Goal: Task Accomplishment & Management: Complete application form

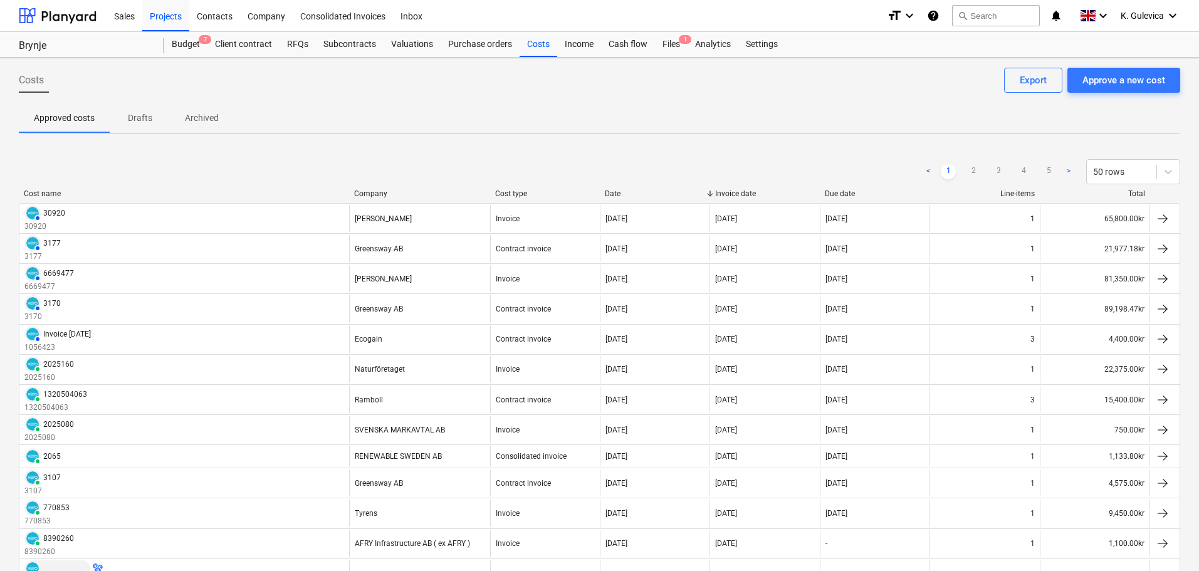
drag, startPoint x: 537, startPoint y: 42, endPoint x: 540, endPoint y: 68, distance: 25.9
click at [537, 42] on div "Costs" at bounding box center [539, 44] width 38 height 25
click at [1141, 94] on div "Costs Approve a new cost Export" at bounding box center [599, 85] width 1161 height 35
click at [1139, 83] on div "Approve a new cost" at bounding box center [1123, 80] width 83 height 16
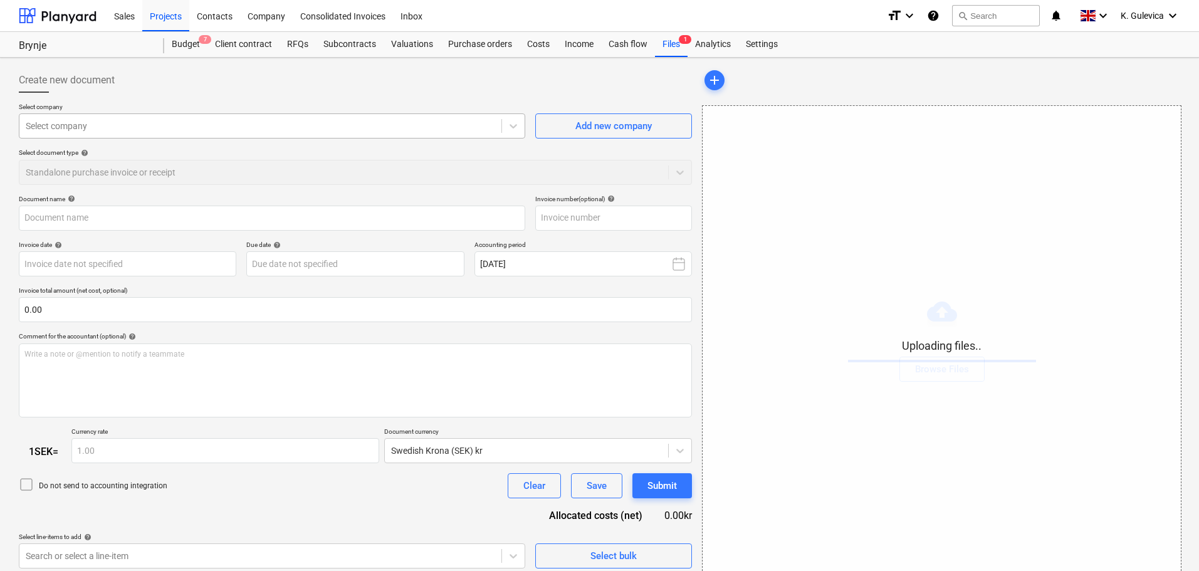
click at [334, 138] on div "Select company" at bounding box center [272, 125] width 506 height 25
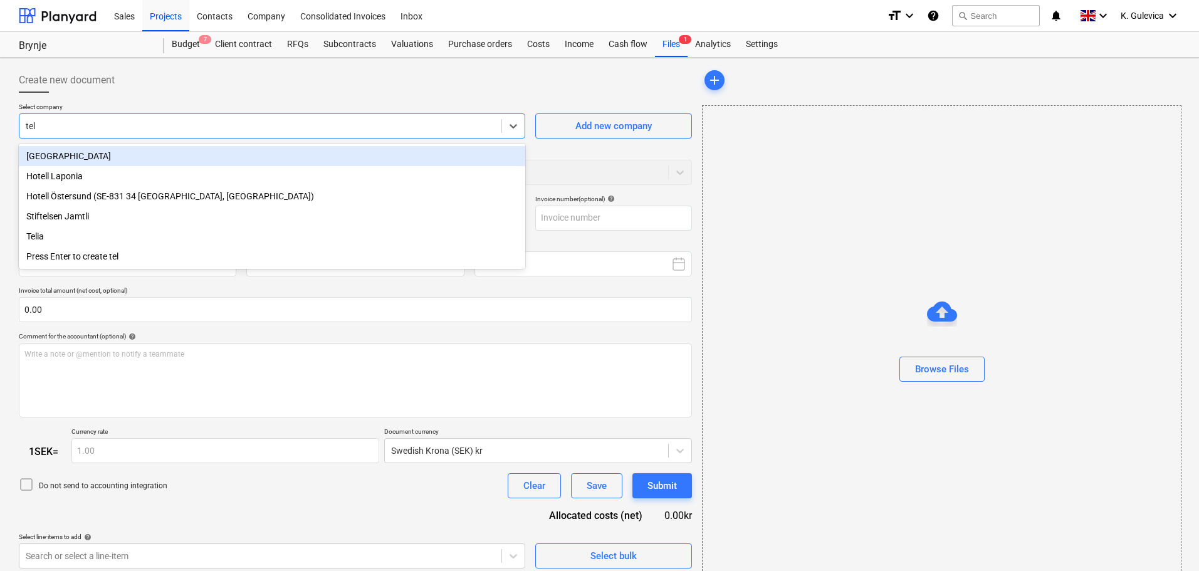
type input "teli"
type input "20296507252.pdf"
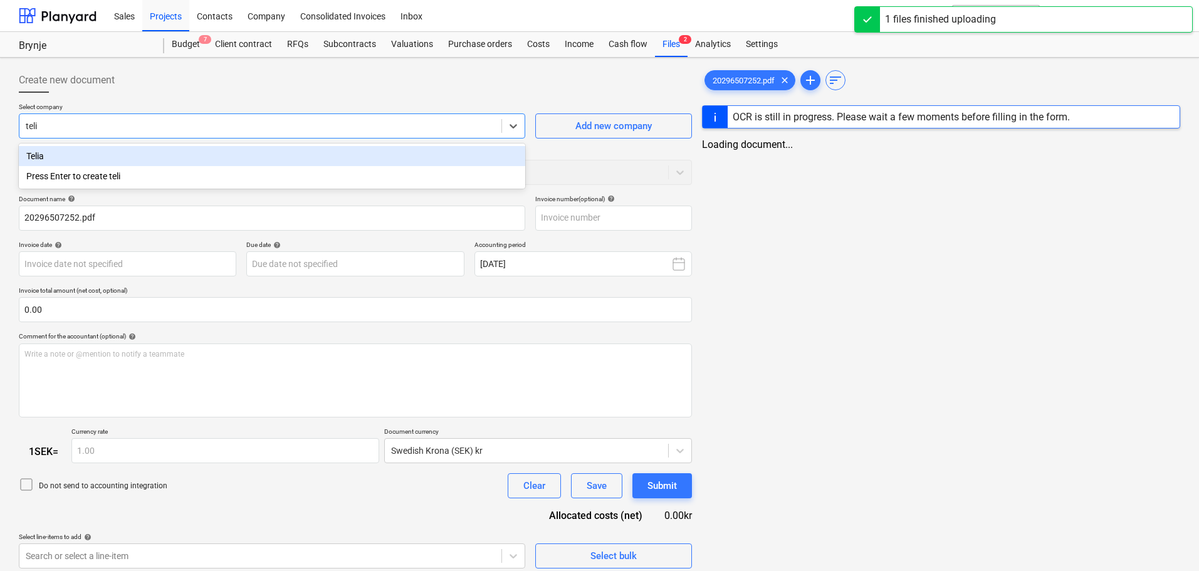
type input "telia"
click at [318, 155] on div "Telia" at bounding box center [272, 156] width 506 height 20
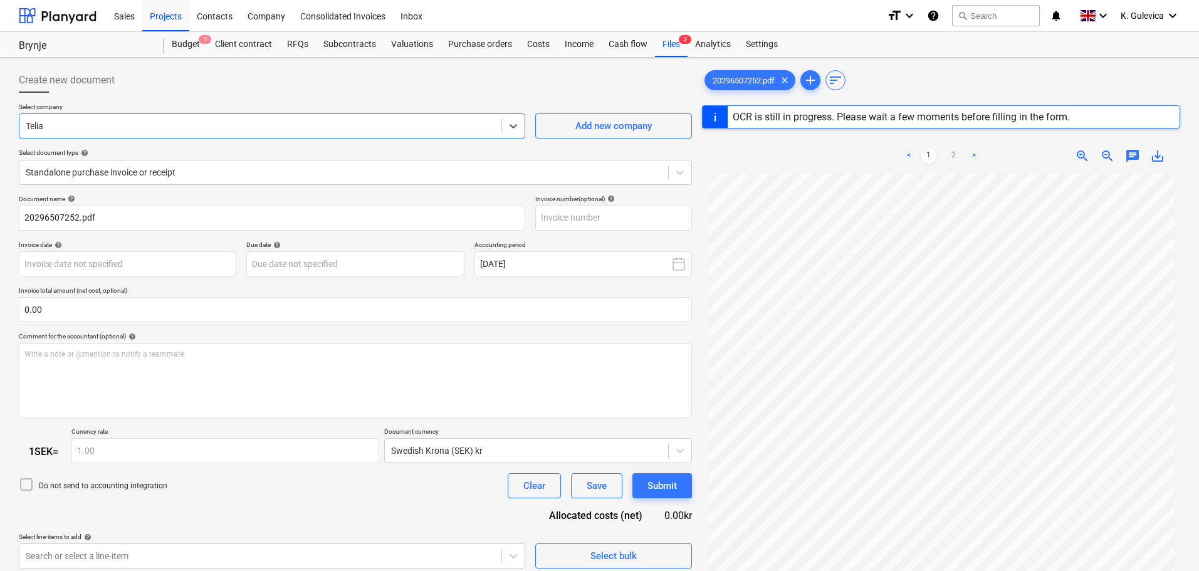
type input "20296507252"
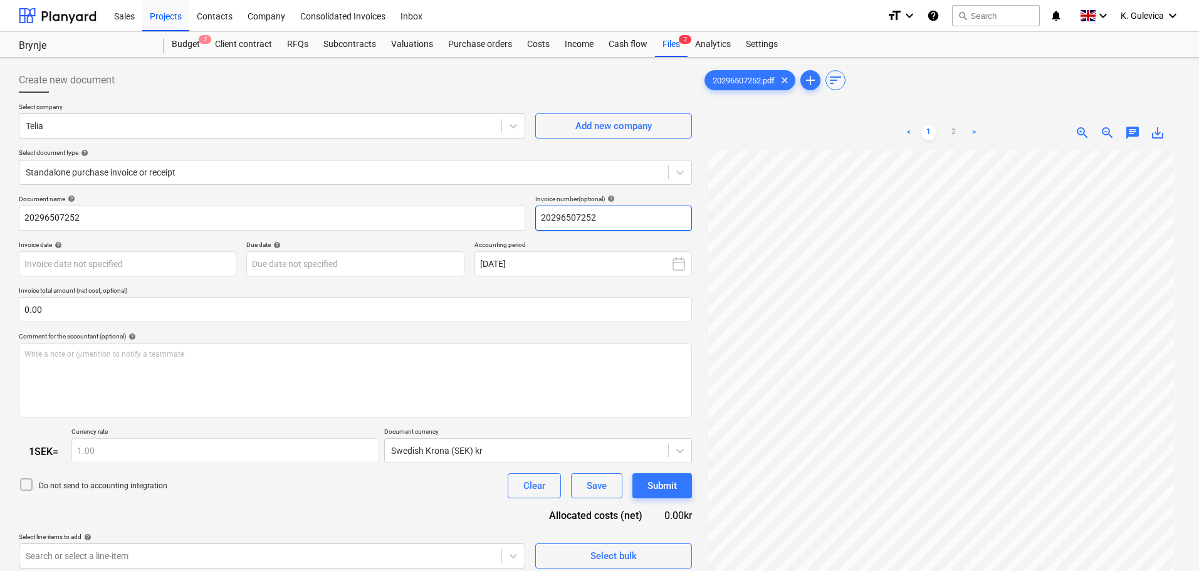
drag, startPoint x: 604, startPoint y: 224, endPoint x: 541, endPoint y: 217, distance: 63.1
click at [514, 221] on div "Document name help 20296507252 Invoice number (optional) help 20296507252" at bounding box center [355, 213] width 673 height 36
click at [104, 263] on body "Sales Projects Contacts Company Consolidated Invoices Inbox format_size keyboar…" at bounding box center [599, 285] width 1199 height 571
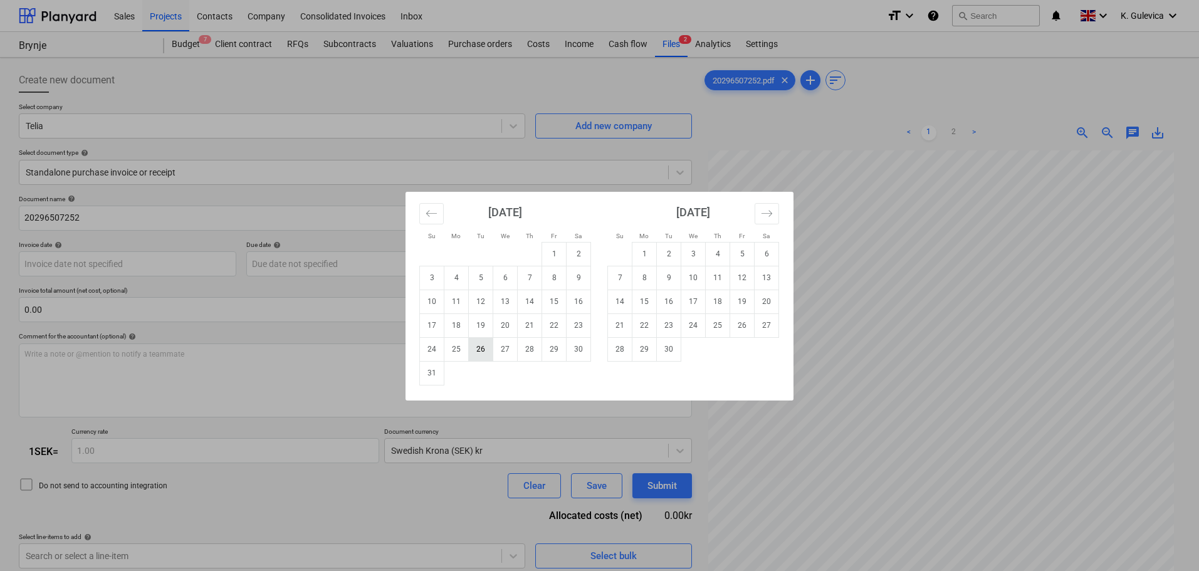
click at [481, 352] on td "26" at bounding box center [481, 349] width 24 height 24
type input "[DATE]"
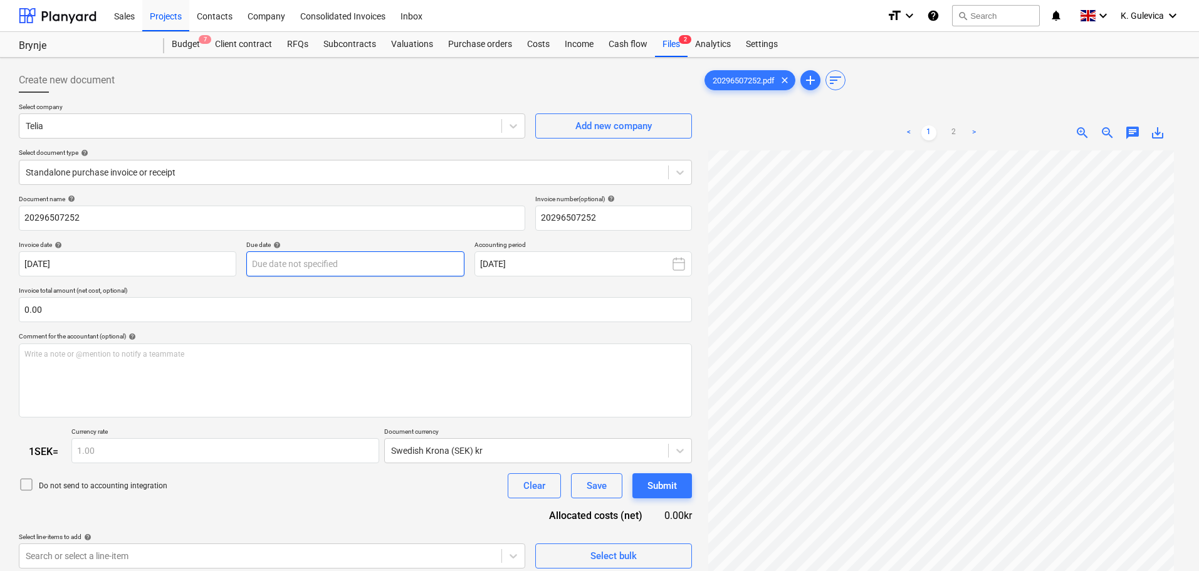
click at [353, 264] on body "Sales Projects Contacts Company Consolidated Invoices Inbox format_size keyboar…" at bounding box center [599, 285] width 1199 height 571
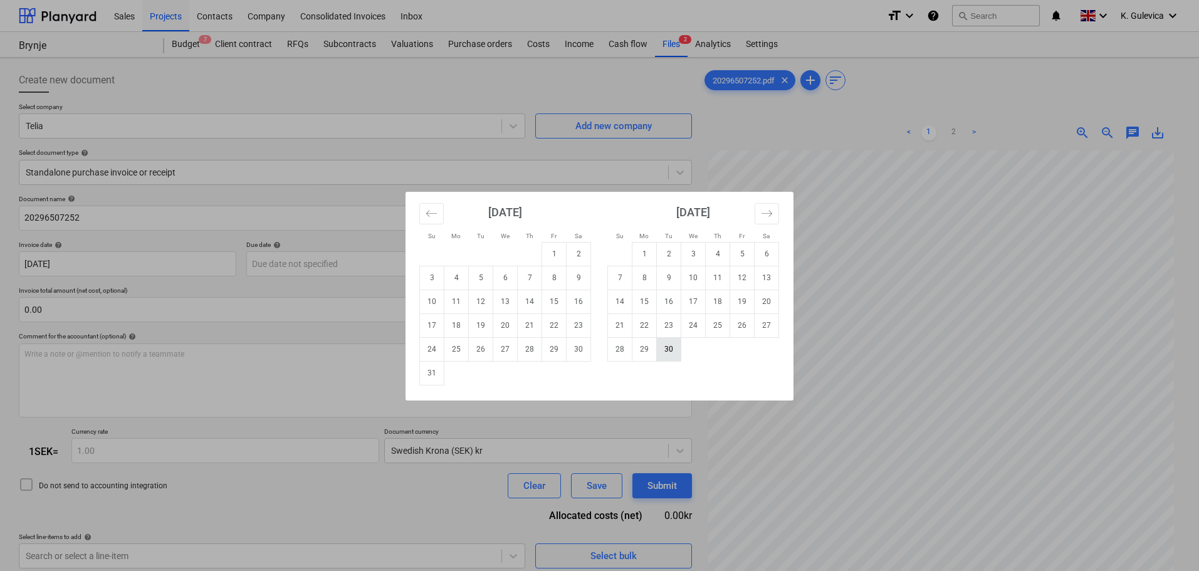
click at [678, 350] on td "30" at bounding box center [669, 349] width 24 height 24
type input "[DATE]"
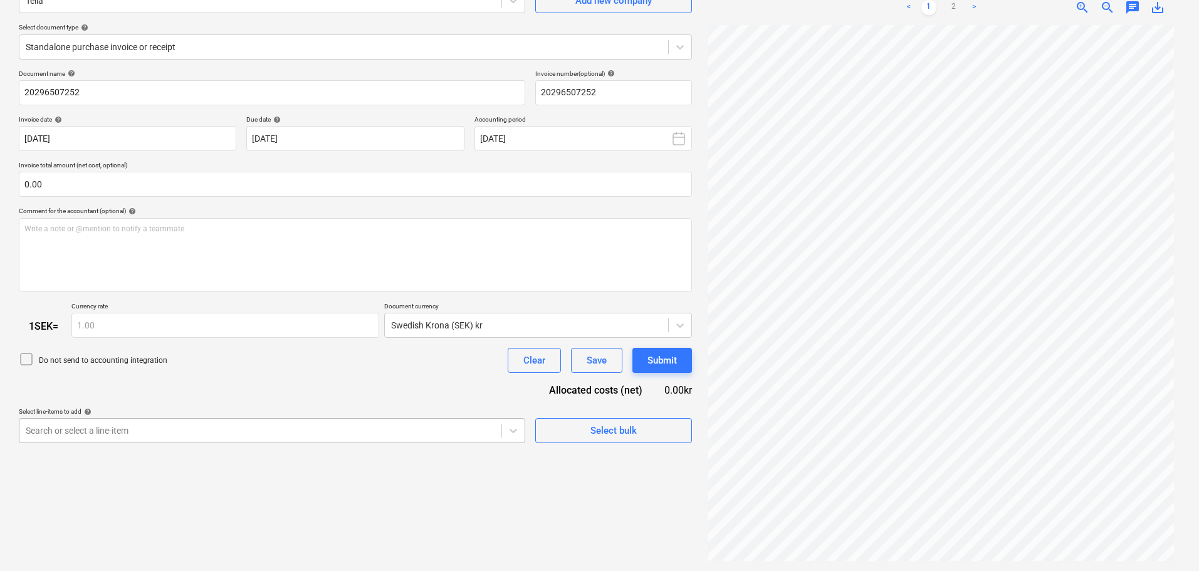
scroll to position [193, 0]
click at [243, 431] on body "Sales Projects Contacts Company Consolidated Invoices Inbox format_size keyboar…" at bounding box center [599, 160] width 1199 height 571
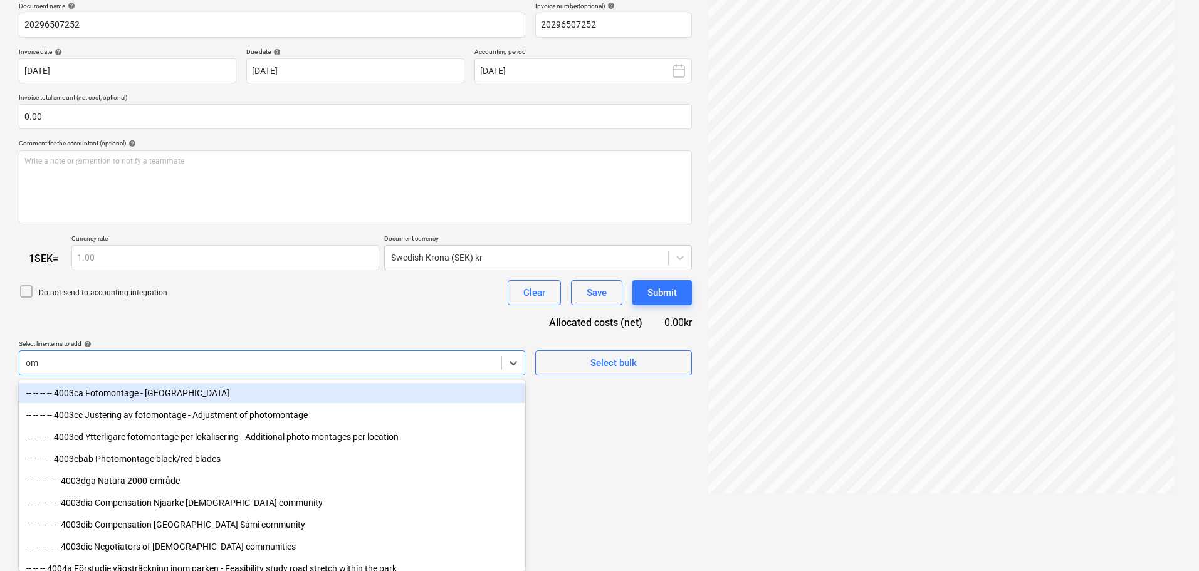
type input "o"
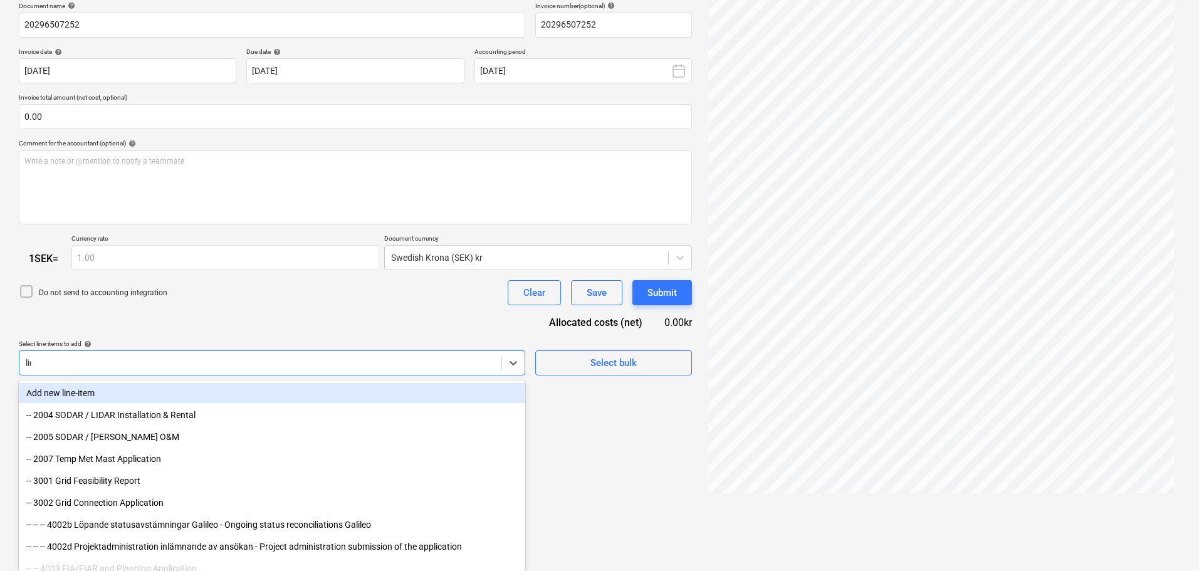
scroll to position [125, 0]
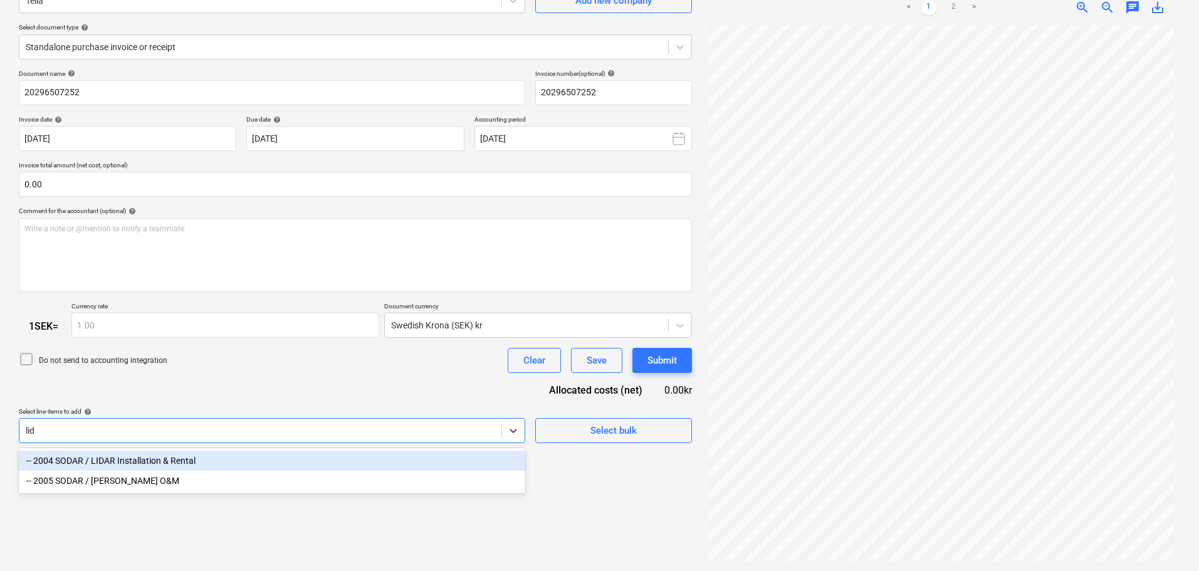
type input "[PERSON_NAME]"
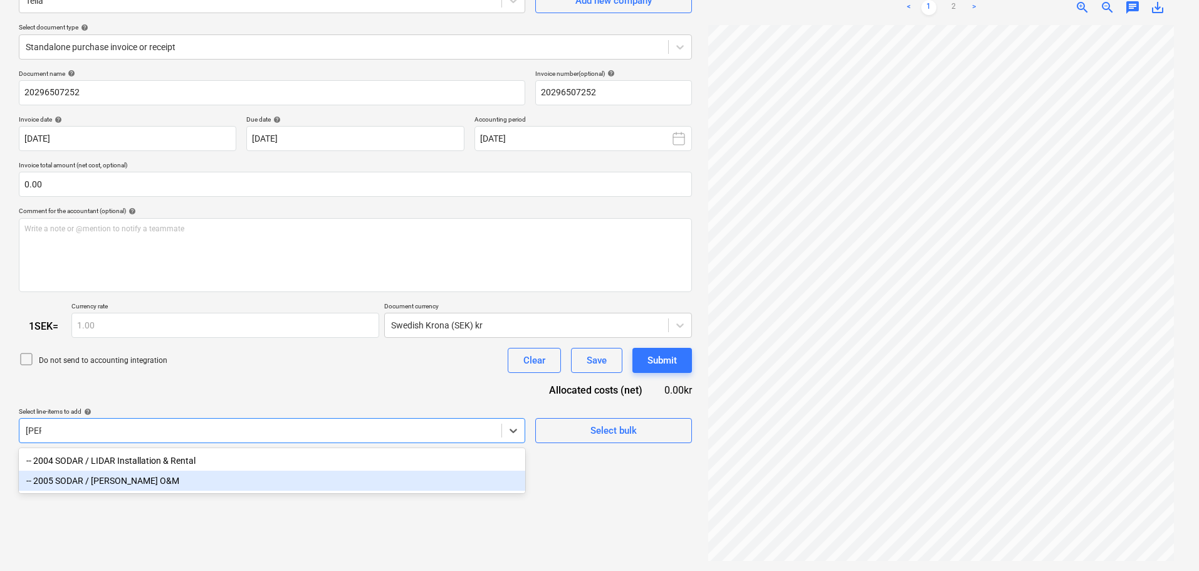
click at [120, 479] on div "-- 2005 SODAR / [PERSON_NAME] O&M" at bounding box center [272, 481] width 506 height 20
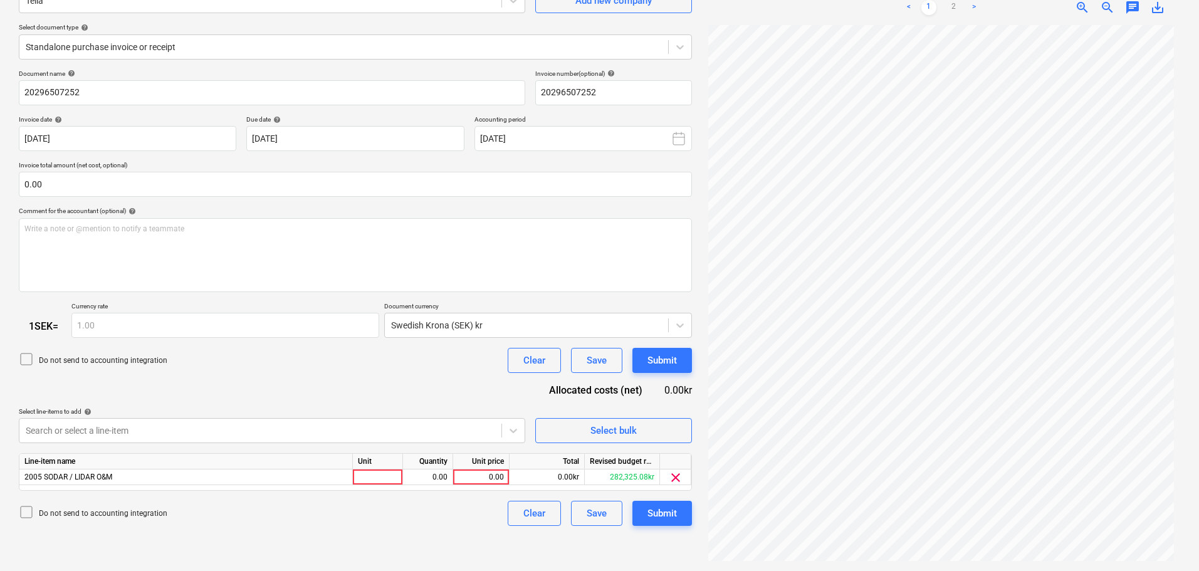
click at [155, 370] on div "Do not send to accounting integration Clear Save Submit" at bounding box center [355, 360] width 673 height 25
click at [493, 479] on div "0.00" at bounding box center [481, 477] width 46 height 16
type input "183"
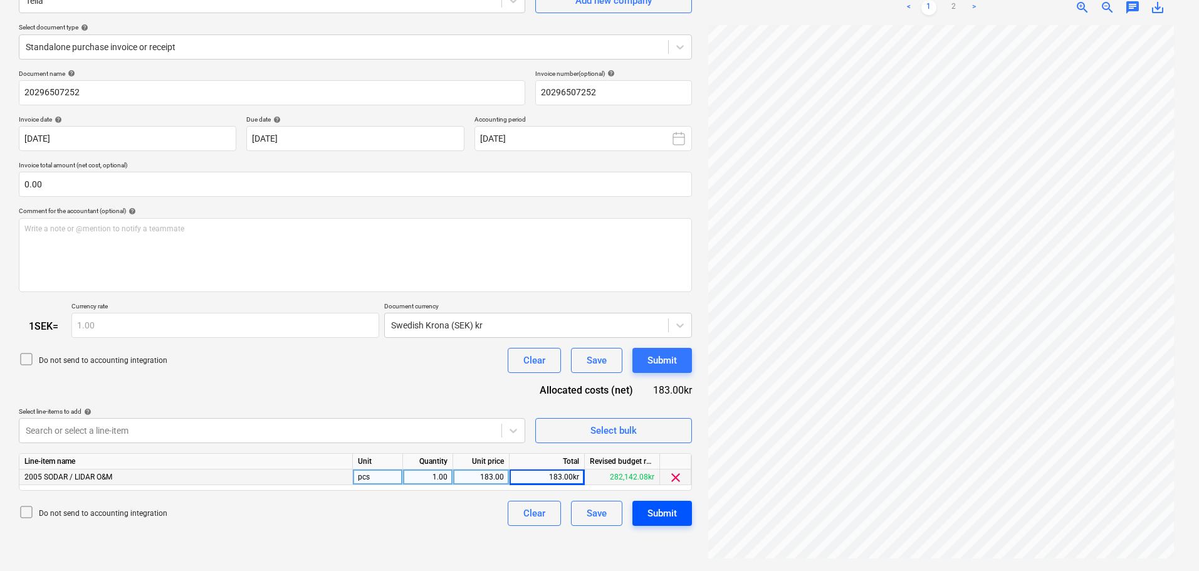
click at [669, 519] on div "Submit" at bounding box center [661, 513] width 29 height 16
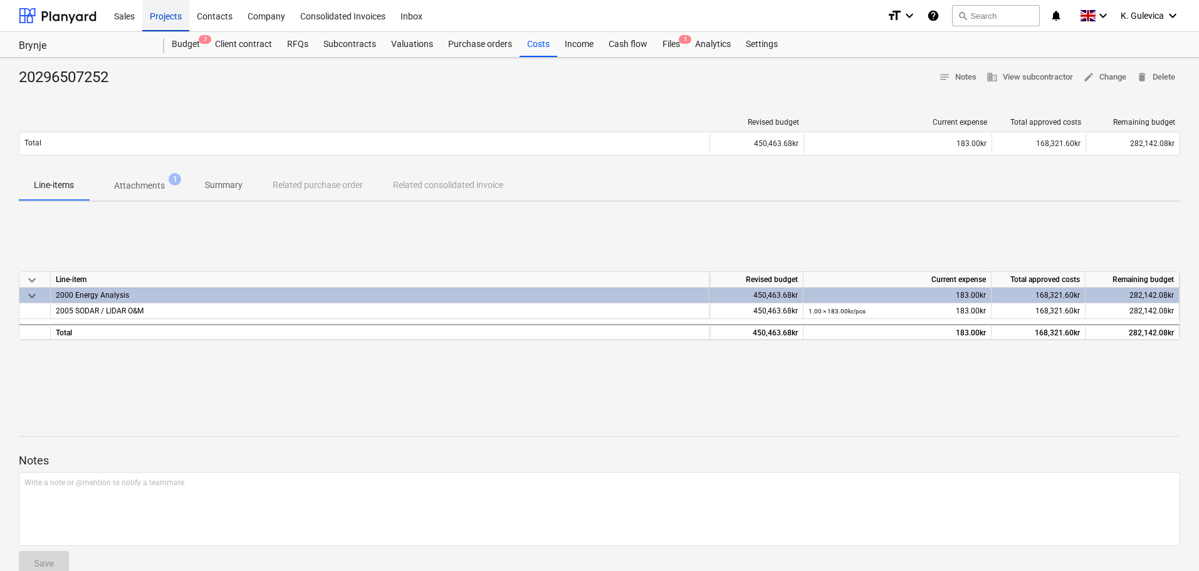
click at [158, 17] on div "Projects" at bounding box center [165, 15] width 47 height 32
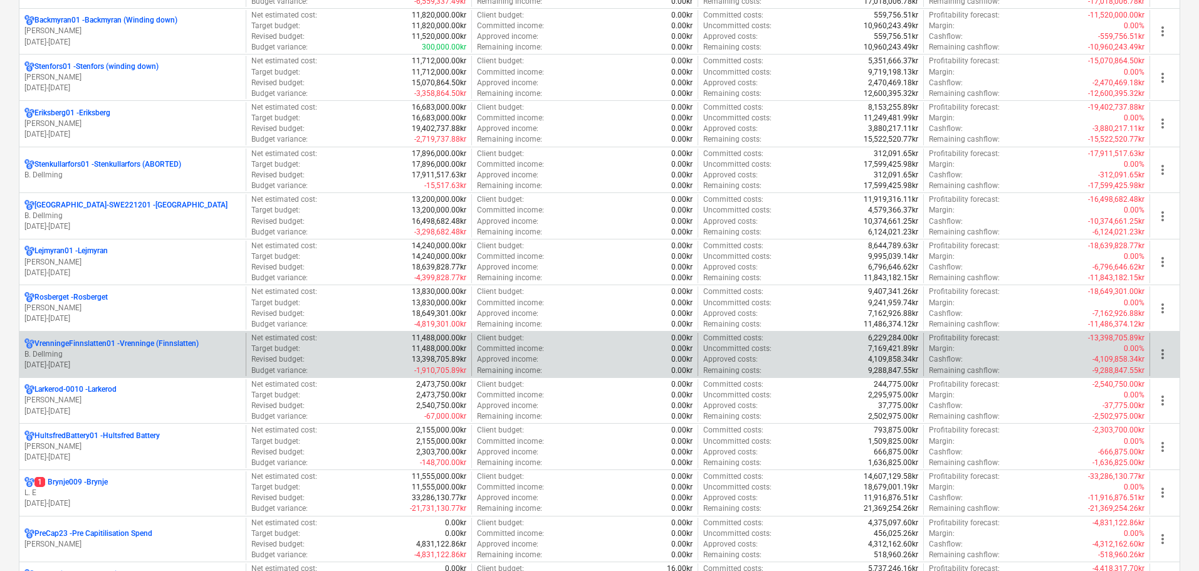
scroll to position [251, 0]
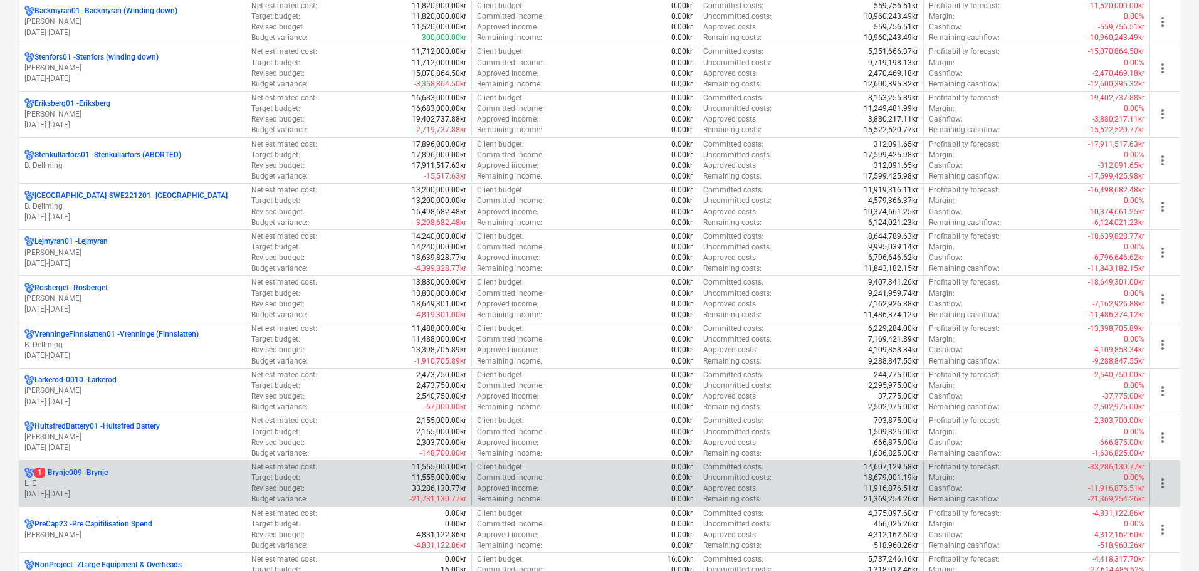
click at [119, 476] on div "1 Brynje009 - [GEOGRAPHIC_DATA]" at bounding box center [132, 473] width 216 height 11
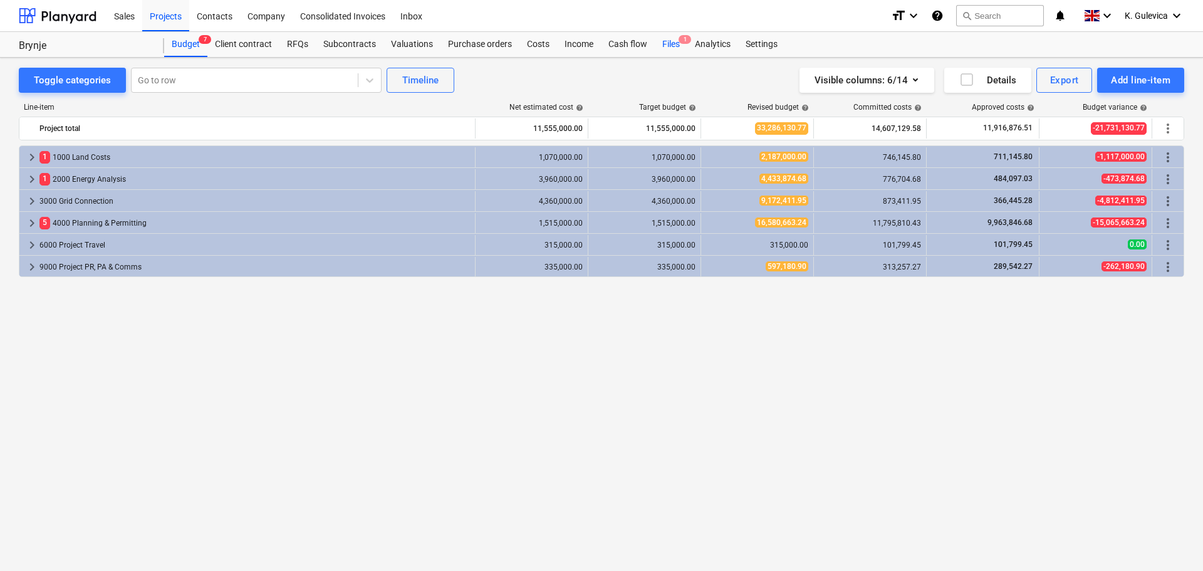
click at [675, 42] on div "Files 1" at bounding box center [671, 44] width 33 height 25
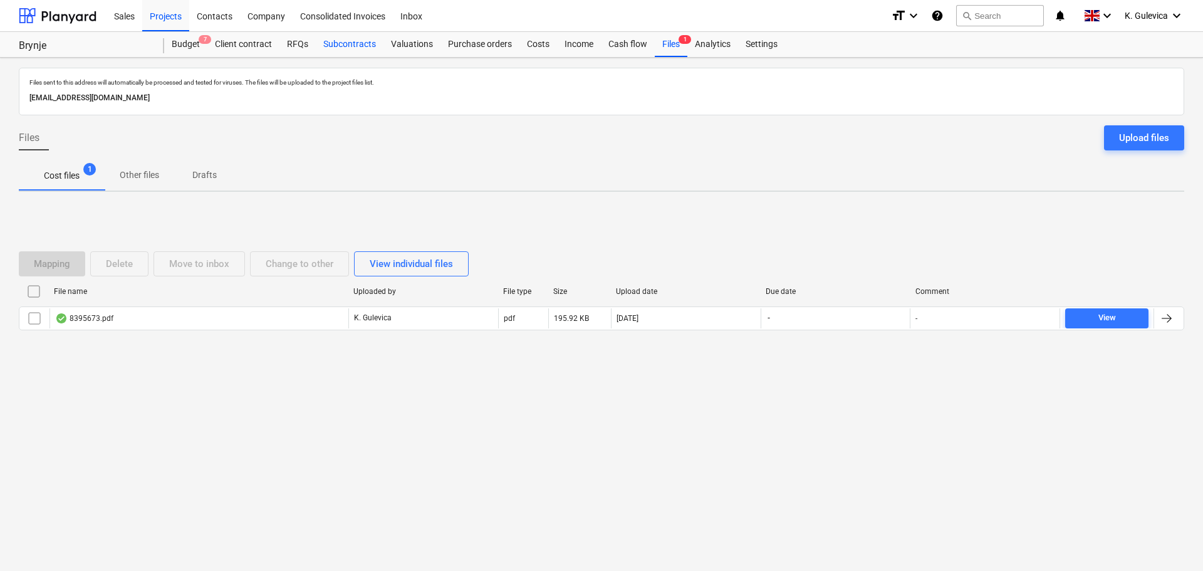
click at [345, 35] on div "Subcontracts" at bounding box center [350, 44] width 68 height 25
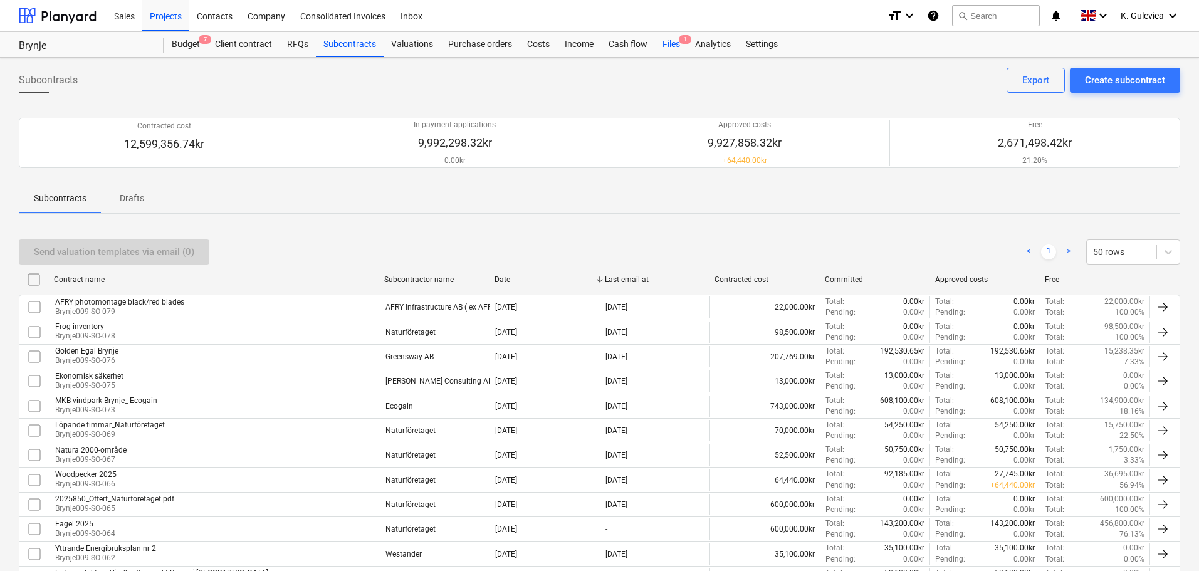
click at [668, 45] on div "Files 1" at bounding box center [671, 44] width 33 height 25
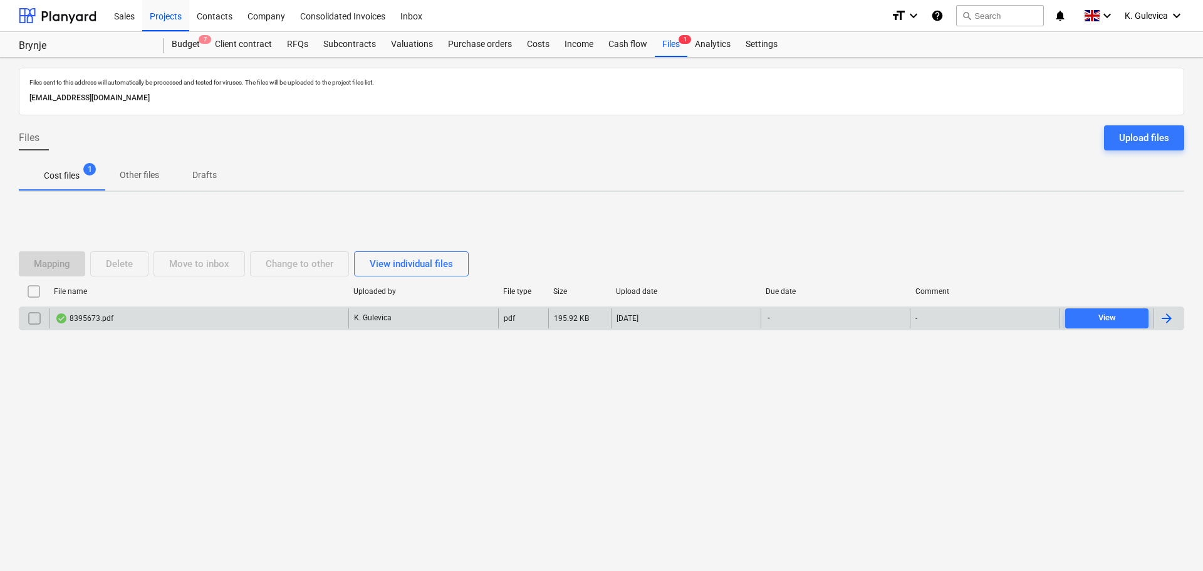
click at [266, 321] on div "8395673.pdf" at bounding box center [199, 318] width 299 height 20
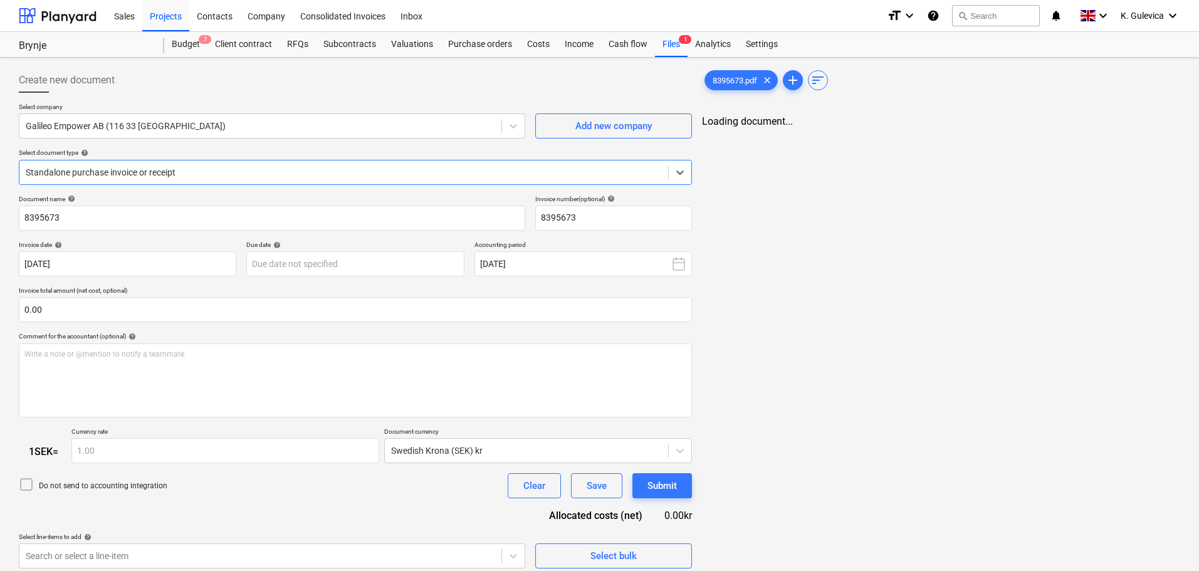
type input "8395673"
type input "[DATE]"
click at [359, 40] on div "Subcontracts" at bounding box center [350, 44] width 68 height 25
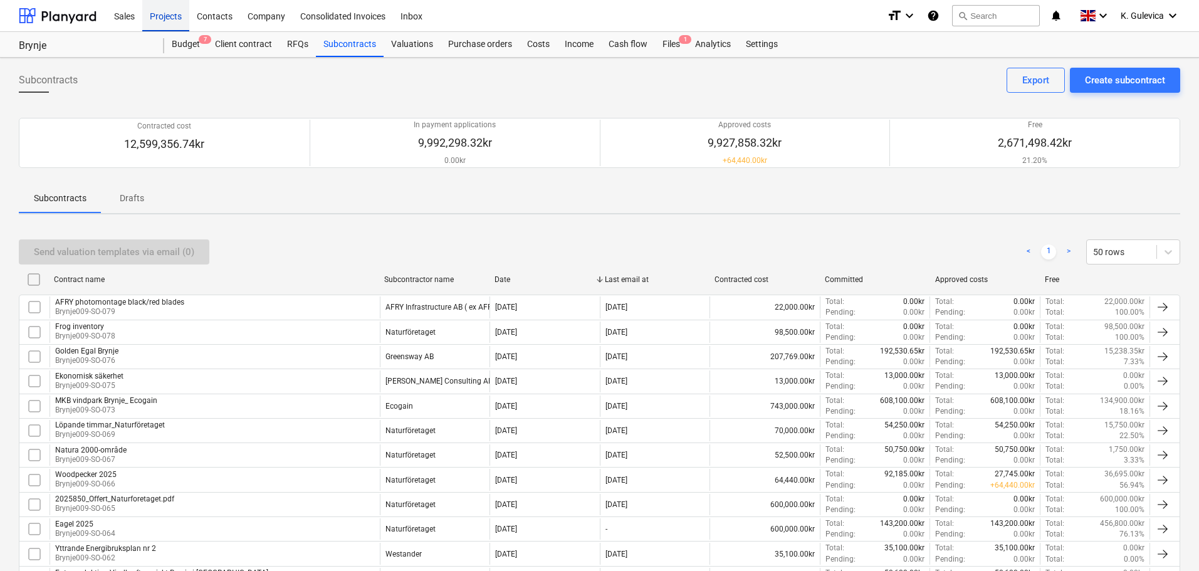
click at [161, 16] on div "Projects" at bounding box center [165, 15] width 47 height 32
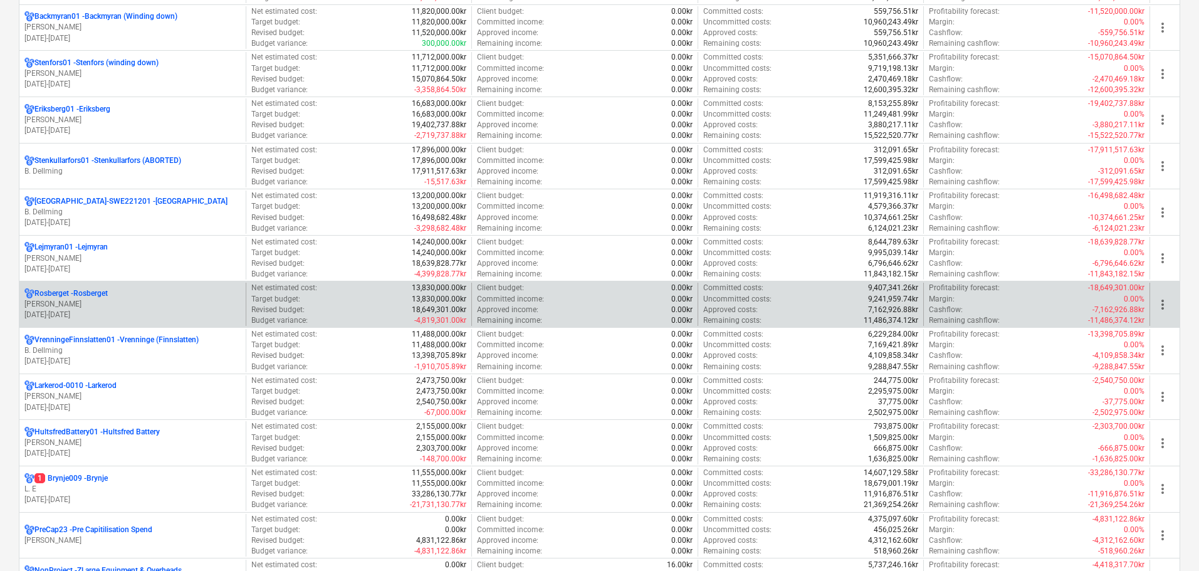
scroll to position [251, 0]
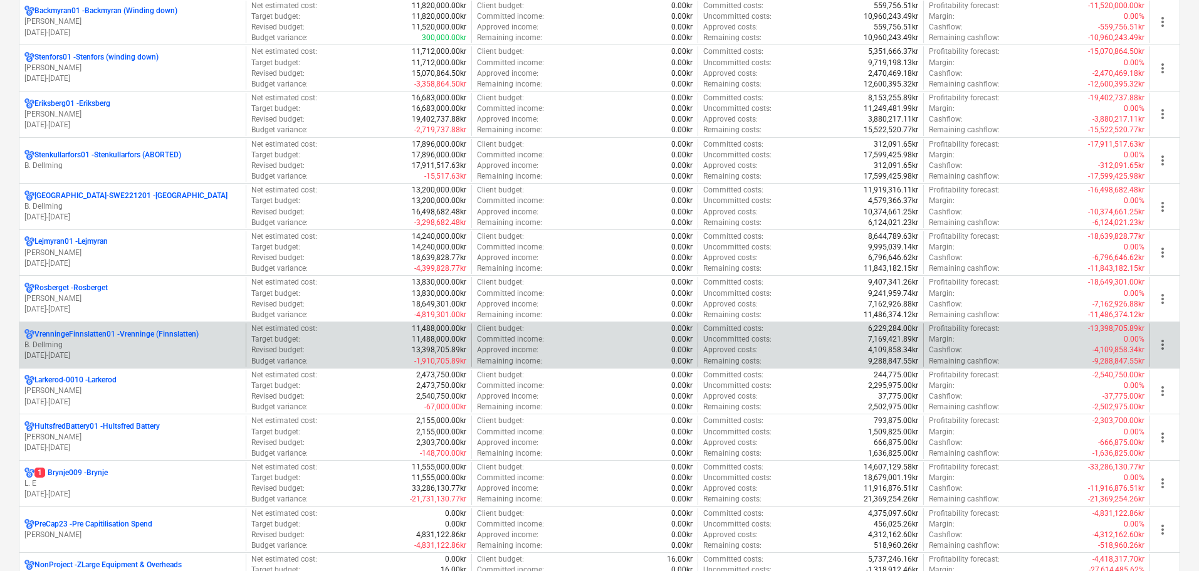
click at [110, 343] on p "B. Dellming" at bounding box center [132, 345] width 216 height 11
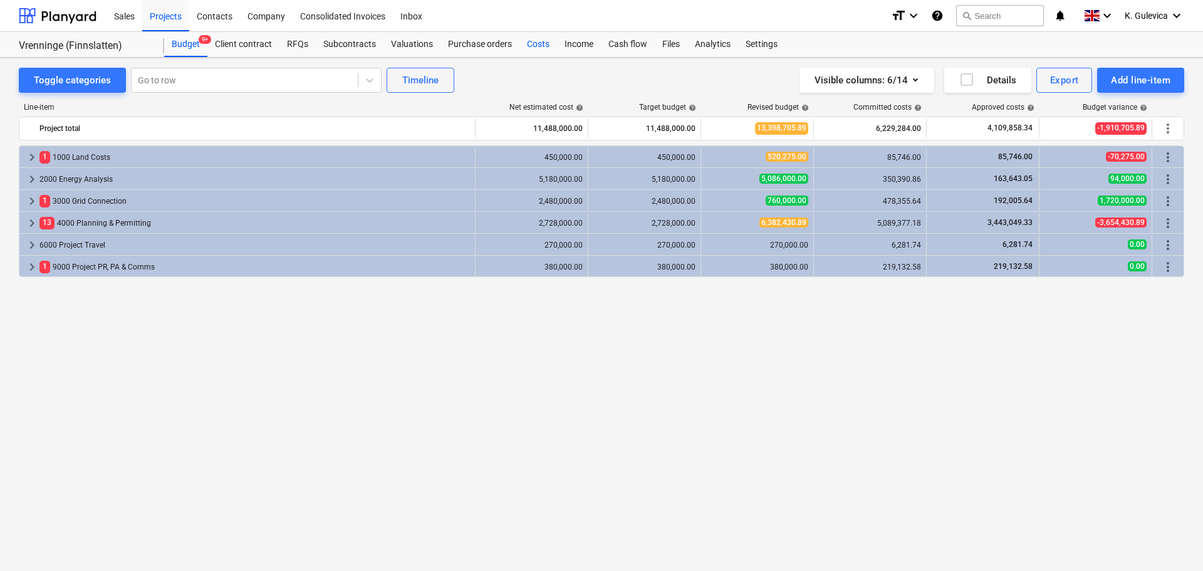
click at [528, 42] on div "Costs" at bounding box center [539, 44] width 38 height 25
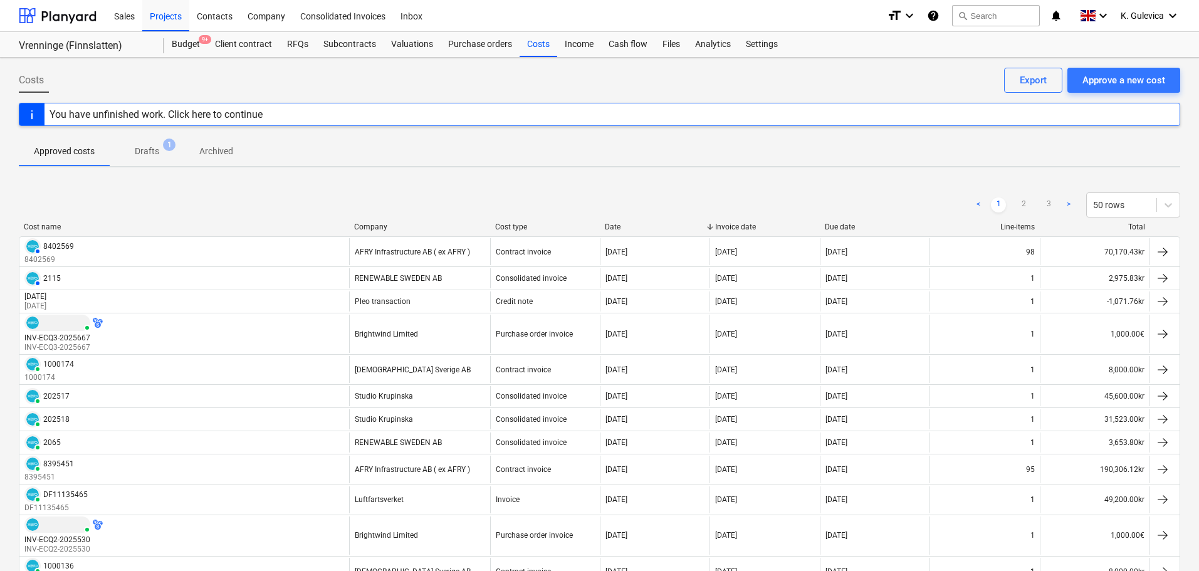
click at [144, 152] on p "Drafts" at bounding box center [147, 151] width 24 height 13
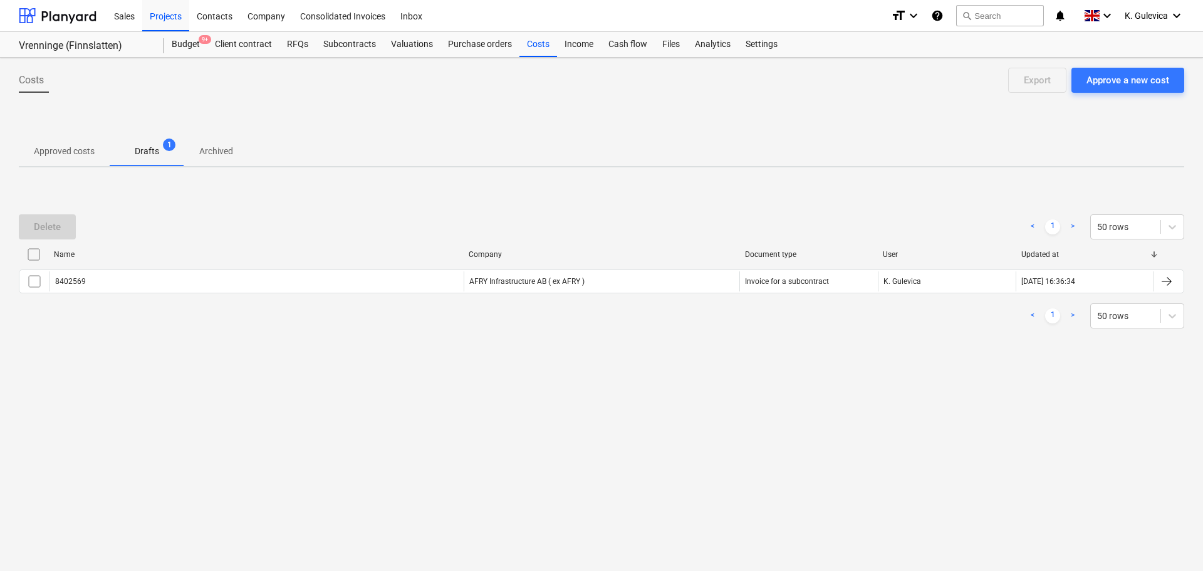
click at [55, 154] on p "Approved costs" at bounding box center [64, 151] width 61 height 13
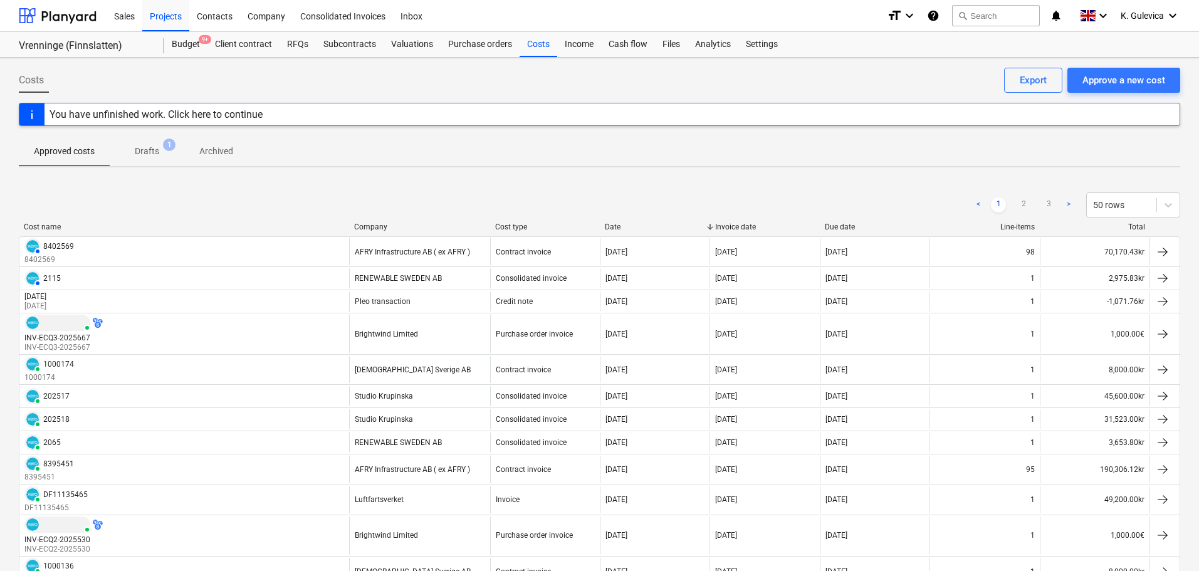
click at [152, 150] on p "Drafts" at bounding box center [147, 151] width 24 height 13
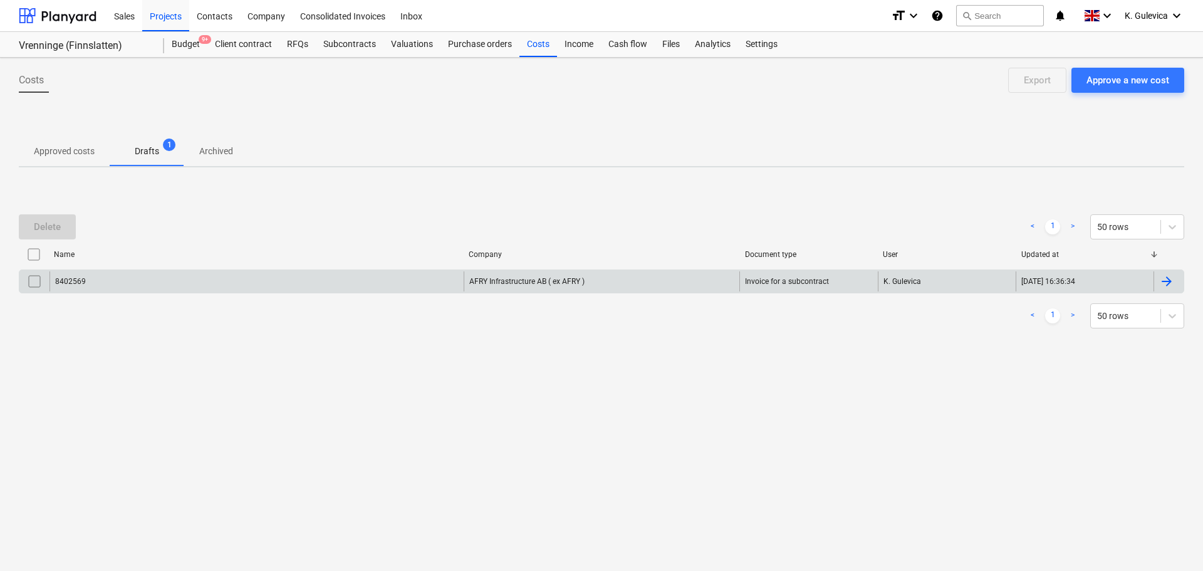
click at [36, 278] on input "checkbox" at bounding box center [34, 281] width 20 height 20
click at [49, 212] on div "Delete < 1 > 50 rows" at bounding box center [602, 226] width 1166 height 35
click at [49, 226] on div "Delete" at bounding box center [47, 227] width 27 height 16
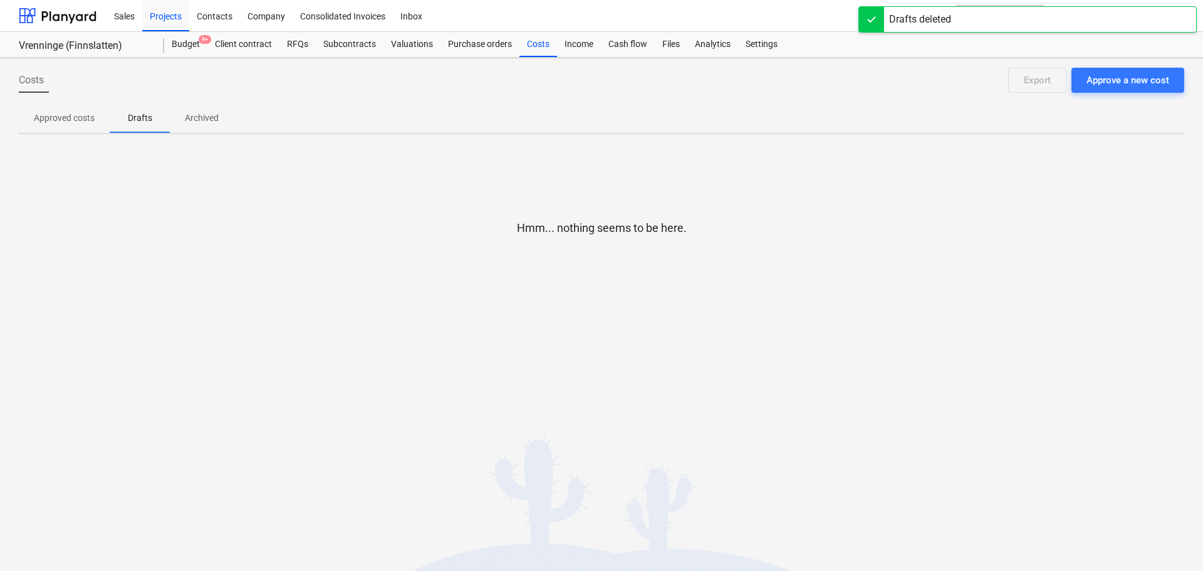
click at [67, 115] on p "Approved costs" at bounding box center [64, 118] width 61 height 13
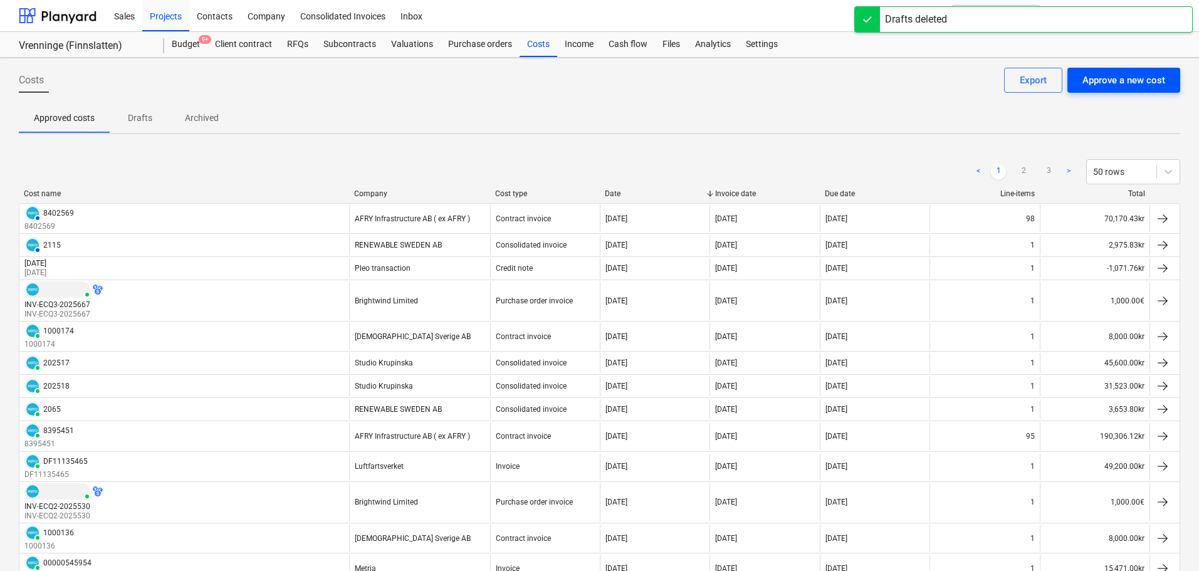
click at [1141, 81] on div "Approve a new cost" at bounding box center [1123, 80] width 83 height 16
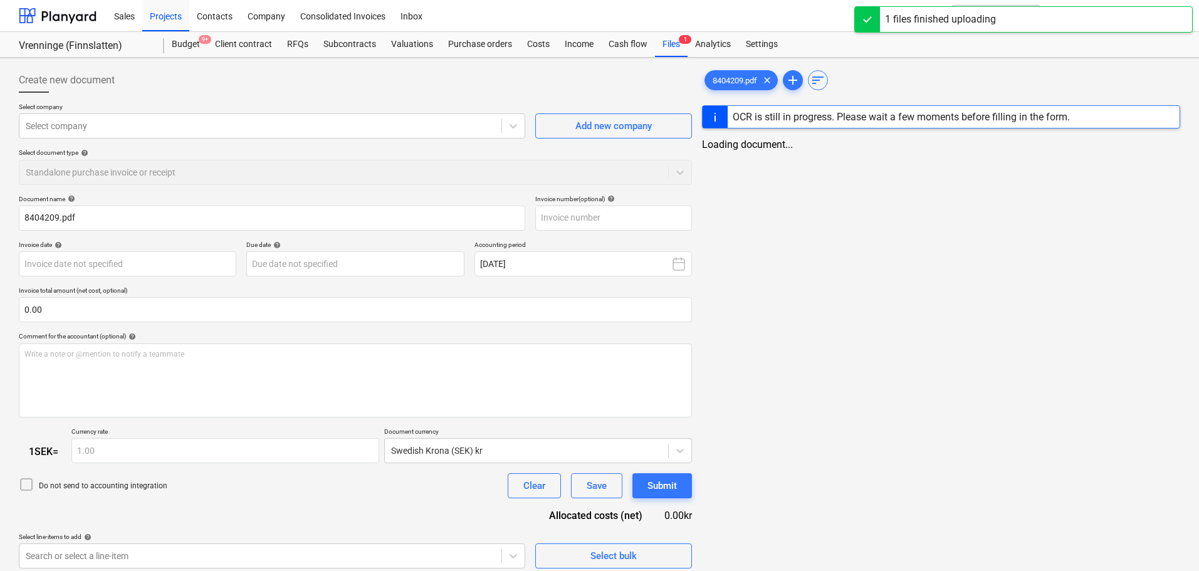
type input "8404209.pdf"
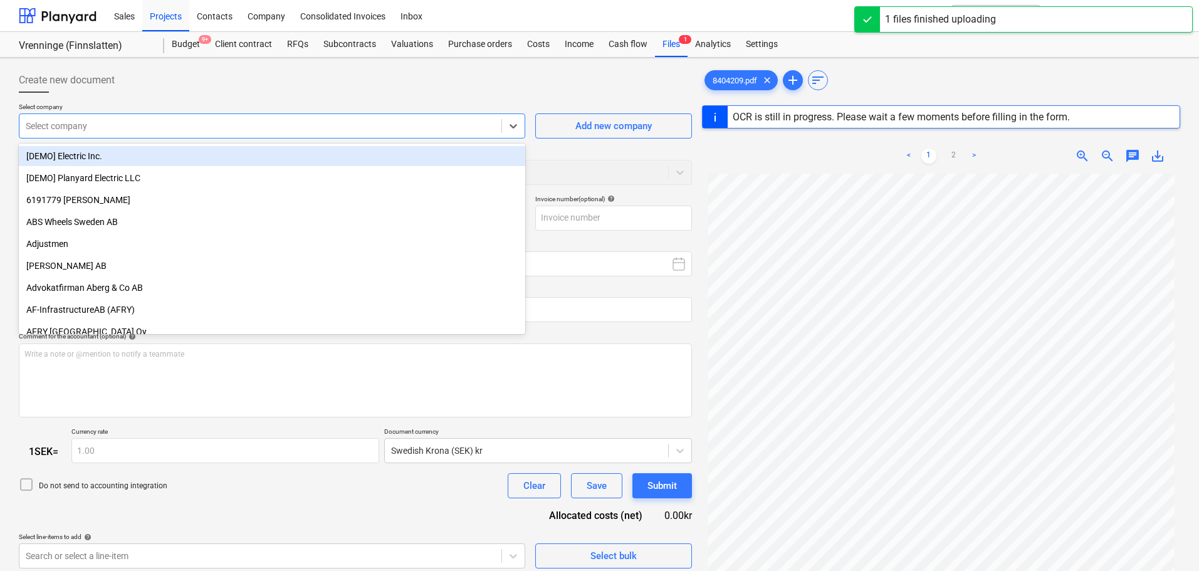
click at [78, 116] on div "Select company" at bounding box center [272, 125] width 506 height 25
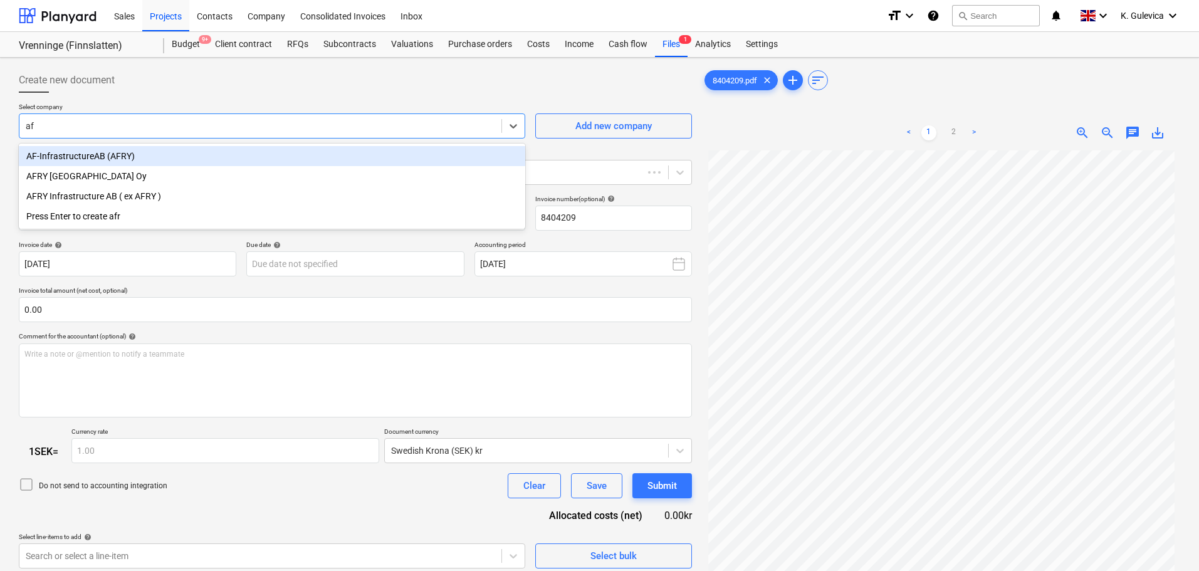
type input "afr"
type input "8404209"
type input "[DATE]"
type input "afry"
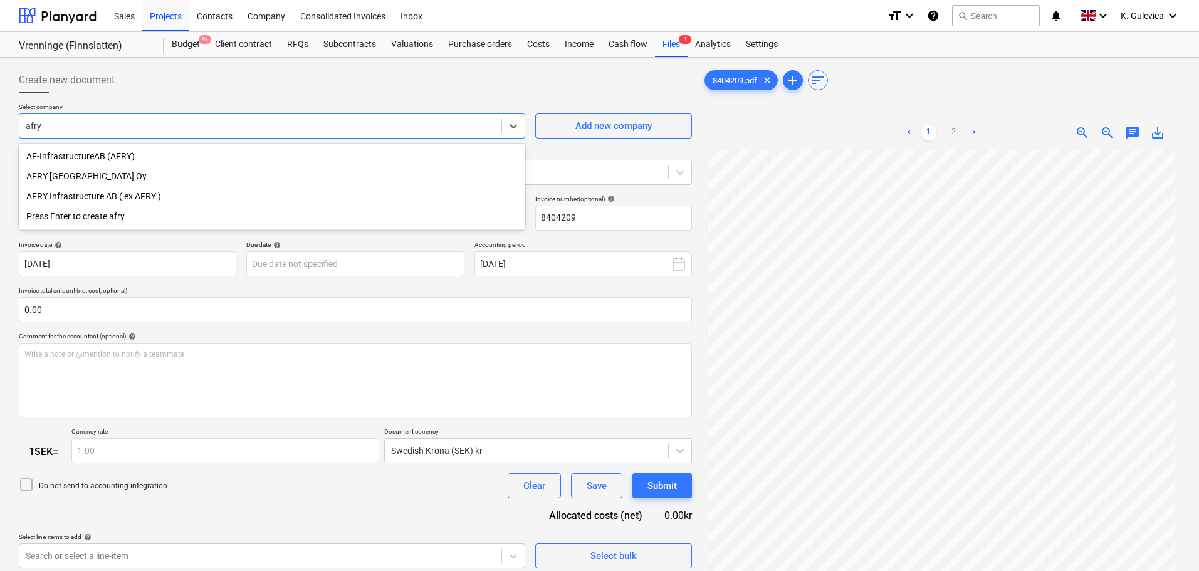
click at [122, 189] on div "AFRY Infrastructure AB ( ex AFRY )" at bounding box center [272, 196] width 506 height 20
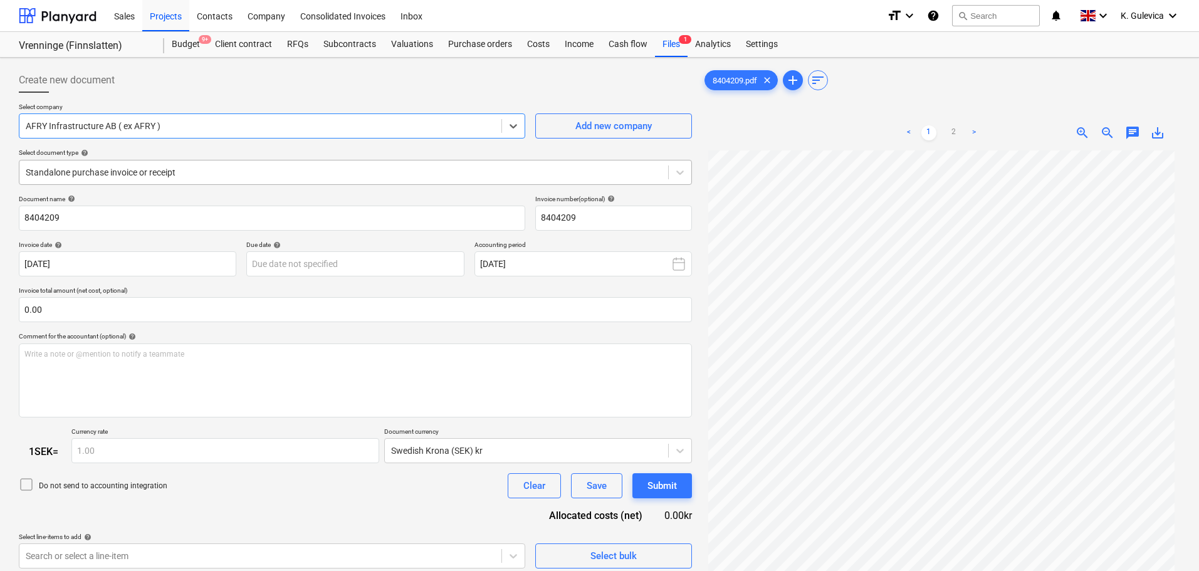
click at [229, 166] on div at bounding box center [344, 172] width 636 height 13
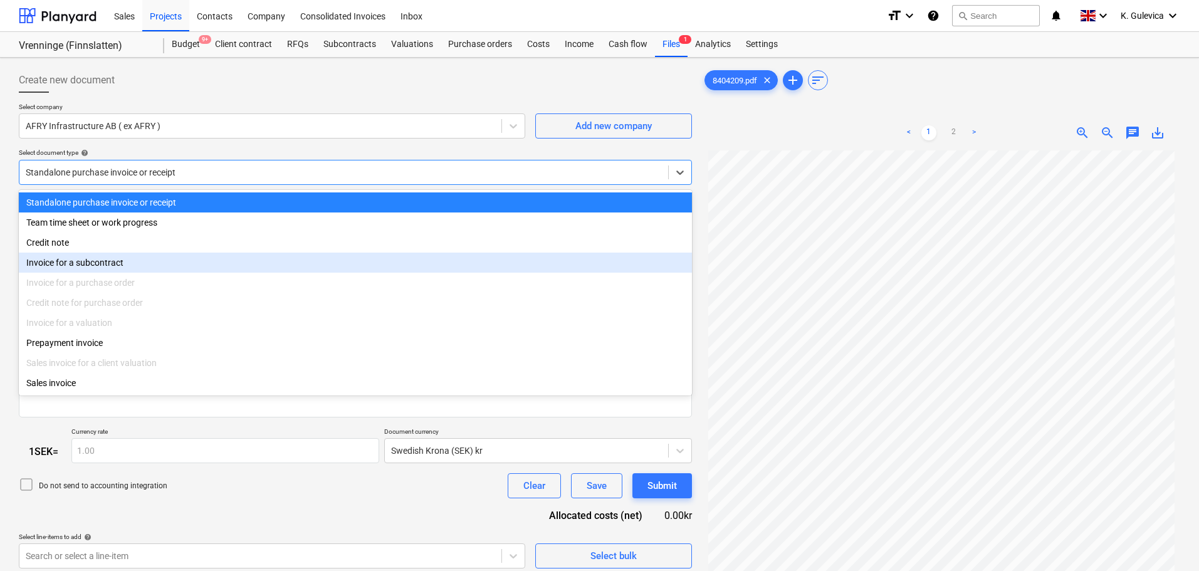
click at [92, 266] on div "Invoice for a subcontract" at bounding box center [355, 263] width 673 height 20
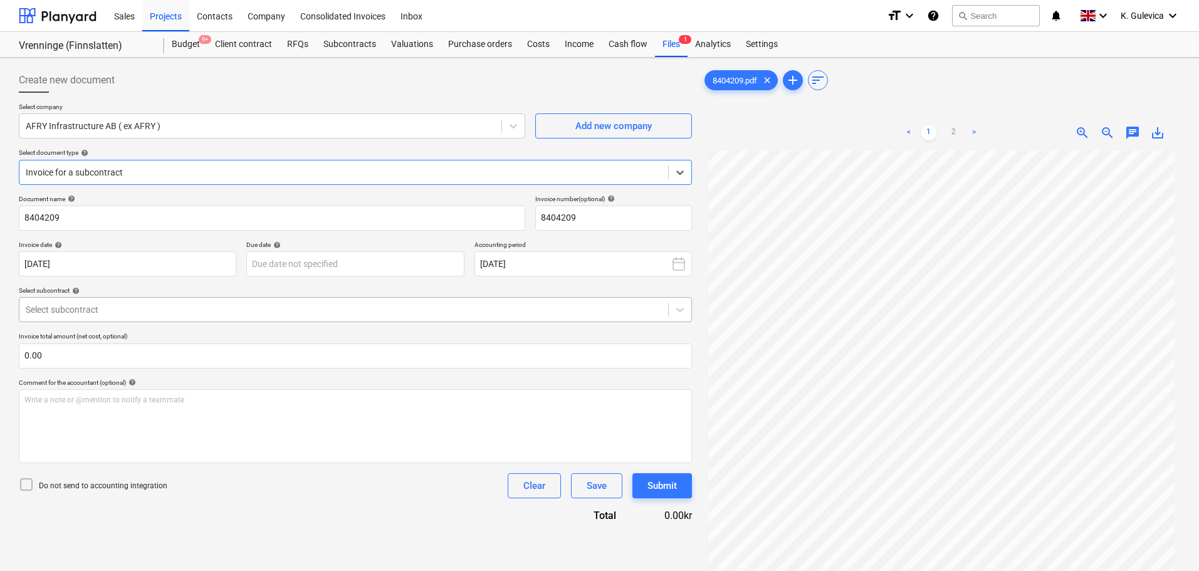
drag, startPoint x: 121, startPoint y: 296, endPoint x: 115, endPoint y: 306, distance: 11.8
click at [120, 296] on p "Select subcontract help" at bounding box center [355, 291] width 673 height 11
click at [113, 305] on div at bounding box center [344, 309] width 636 height 13
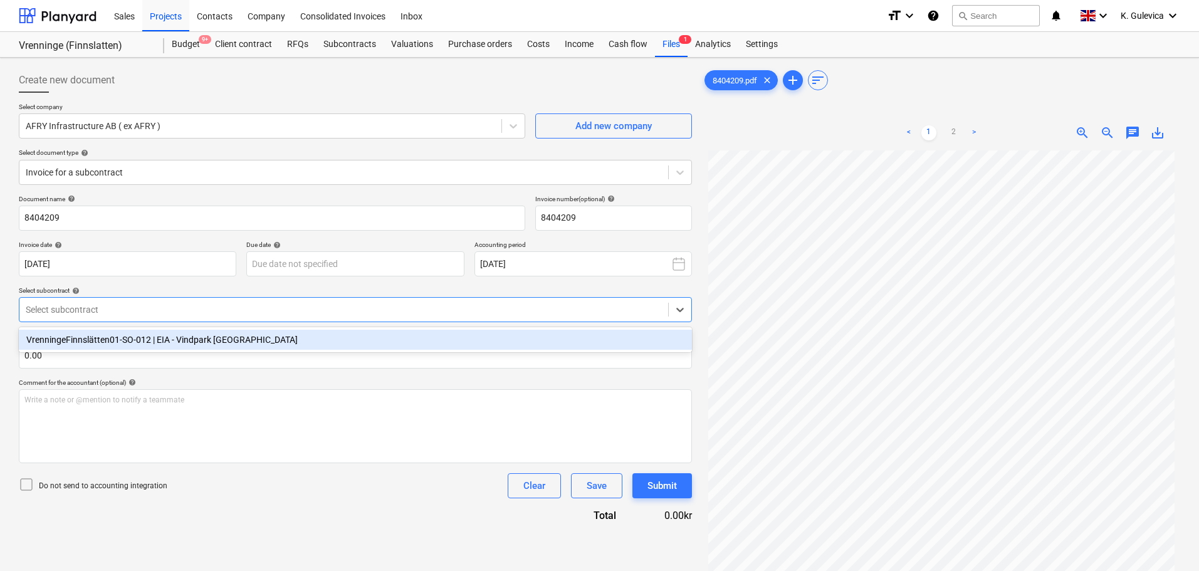
click at [117, 338] on div "VrenningeFinnslätten01-SO-012 | EIA - Vindpark [GEOGRAPHIC_DATA]" at bounding box center [355, 340] width 673 height 20
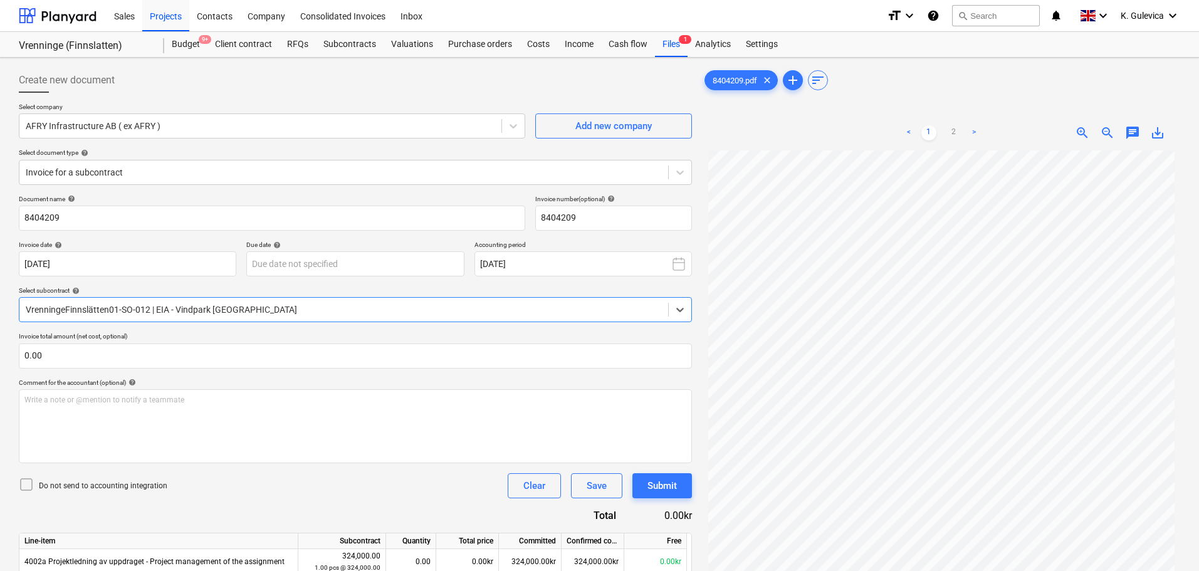
click at [1134, 133] on span "chat" at bounding box center [1132, 132] width 15 height 15
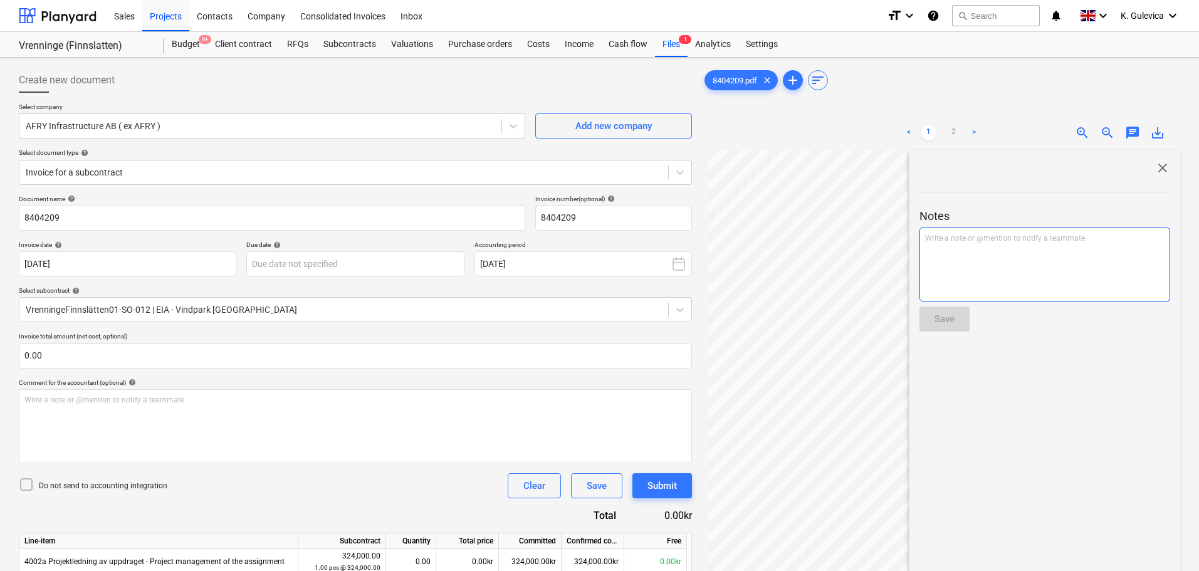
drag, startPoint x: 950, startPoint y: 280, endPoint x: 950, endPoint y: 290, distance: 10.0
click at [950, 288] on div "Write a note or @mention to notify a teammate [PERSON_NAME]" at bounding box center [1044, 265] width 251 height 74
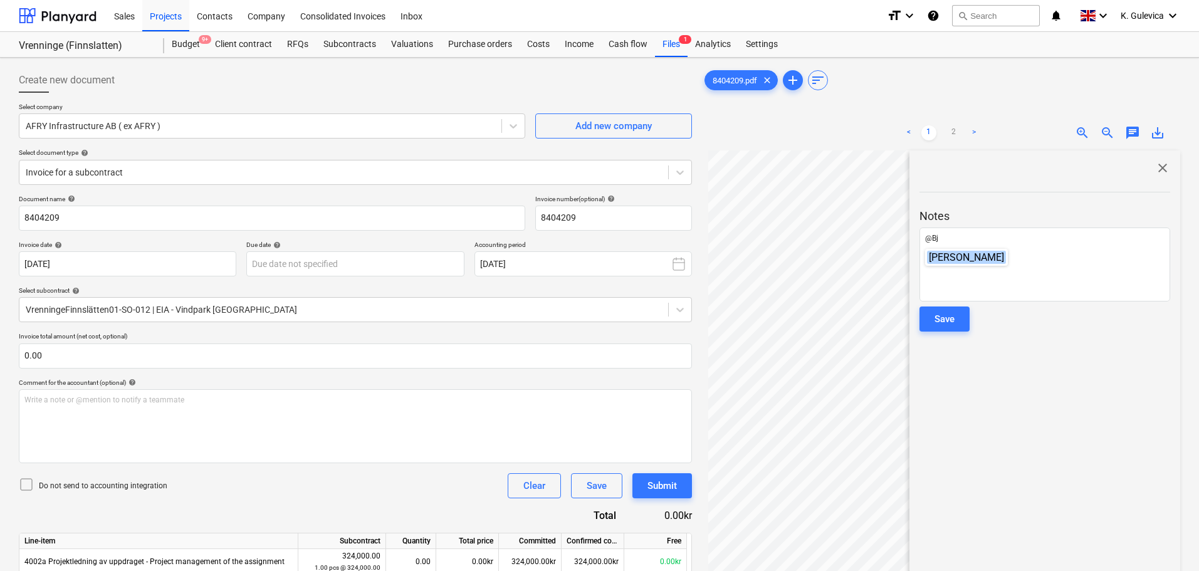
click at [948, 264] on div "[PERSON_NAME]" at bounding box center [966, 257] width 83 height 17
click at [1018, 238] on p "﻿ @ [PERSON_NAME] ﻿ ﻿" at bounding box center [1044, 239] width 239 height 13
click at [944, 320] on div "Save" at bounding box center [944, 319] width 20 height 16
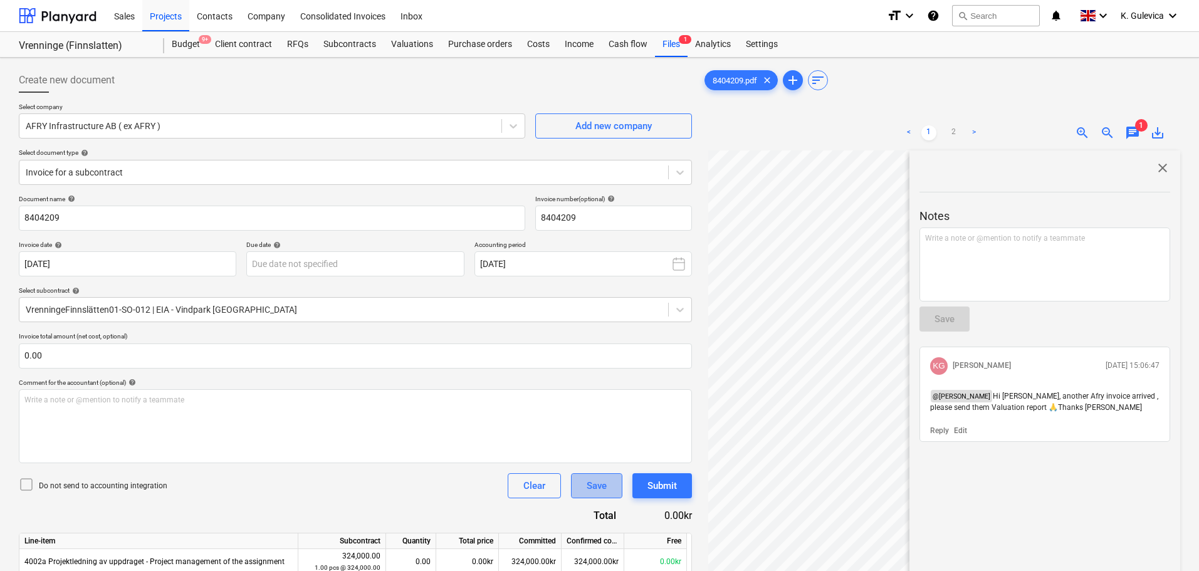
click at [596, 489] on div "Save" at bounding box center [597, 486] width 20 height 16
